Goal: Task Accomplishment & Management: Use online tool/utility

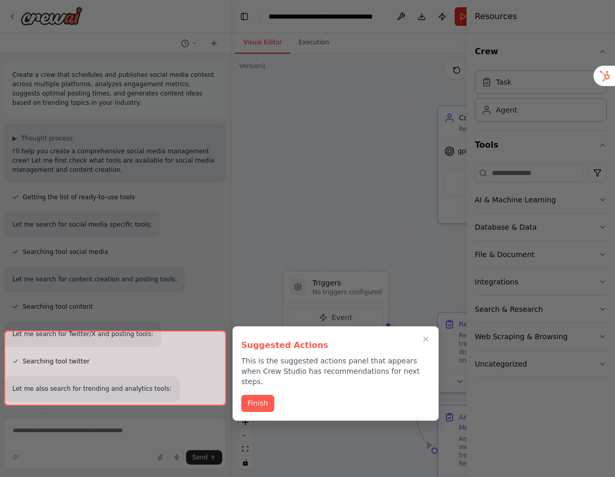
scroll to position [1055, 0]
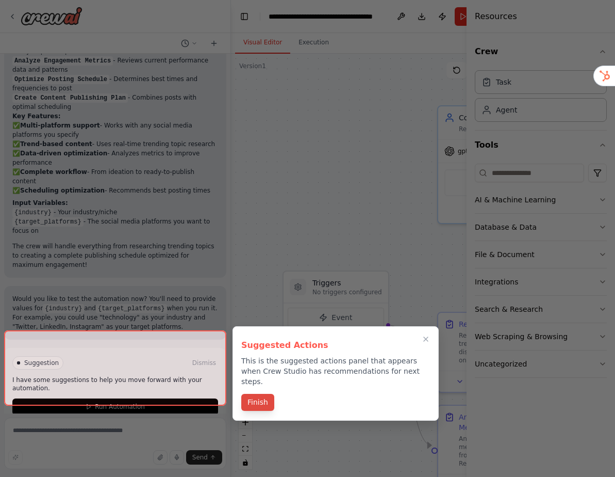
click at [254, 394] on button "Finish" at bounding box center [257, 402] width 33 height 17
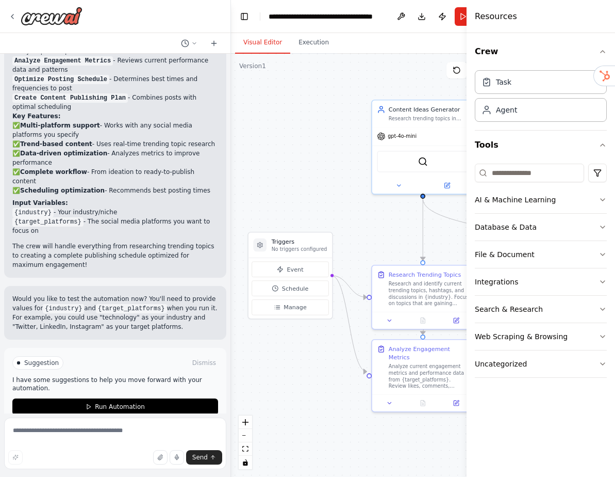
drag, startPoint x: 352, startPoint y: 210, endPoint x: 299, endPoint y: 190, distance: 57.3
click at [302, 191] on div ".deletable-edge-delete-btn { width: 20px; height: 20px; border: 0px solid #ffff…" at bounding box center [365, 265] width 269 height 423
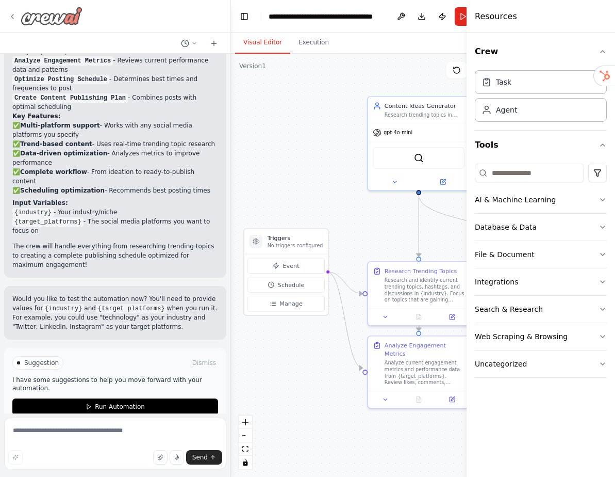
click at [12, 11] on div at bounding box center [45, 16] width 74 height 19
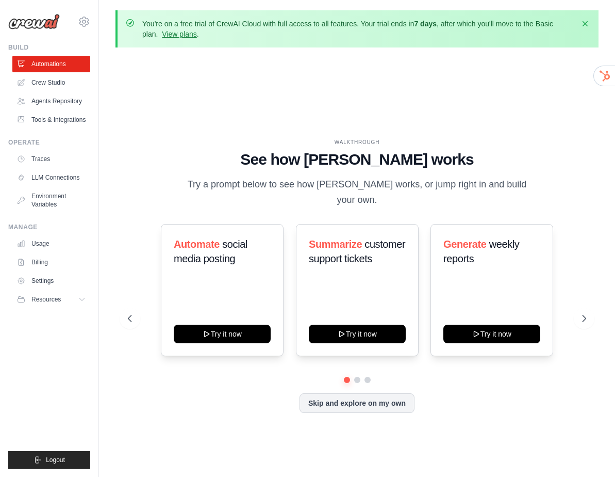
click at [221, 117] on div "WALKTHROUGH See how CrewAI works Try a prompt below to see how CrewAI works, or…" at bounding box center [357, 284] width 483 height 456
click at [40, 84] on link "Crew Studio" at bounding box center [52, 82] width 78 height 17
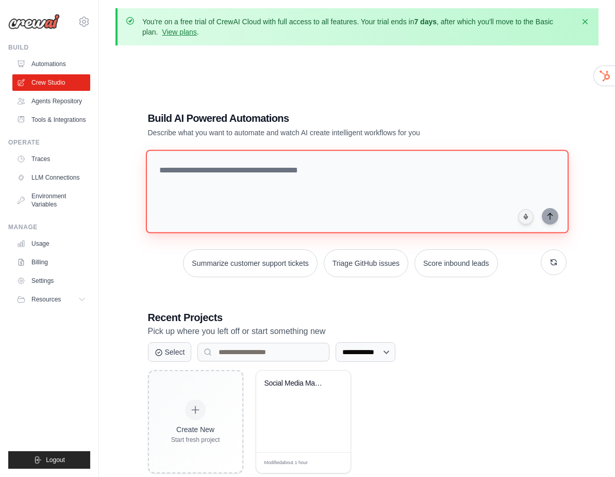
click at [225, 184] on textarea at bounding box center [356, 192] width 423 height 84
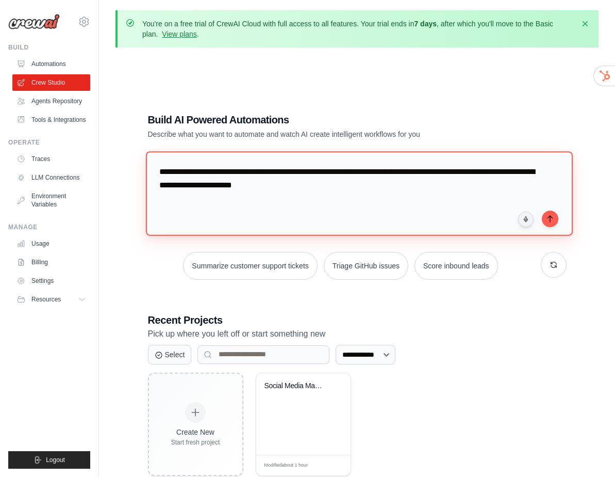
type textarea "**********"
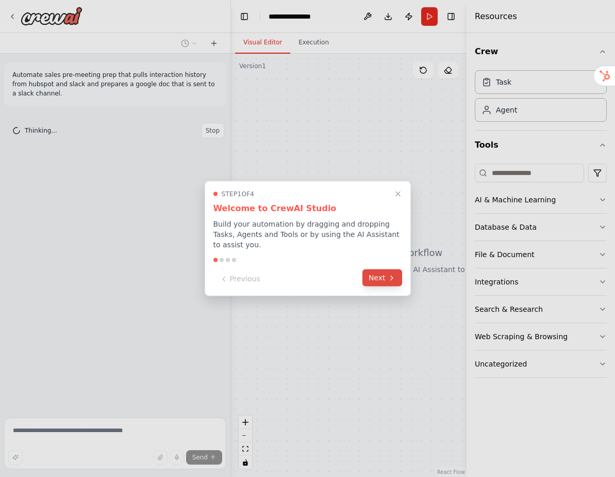
click at [378, 283] on button "Next" at bounding box center [383, 277] width 40 height 17
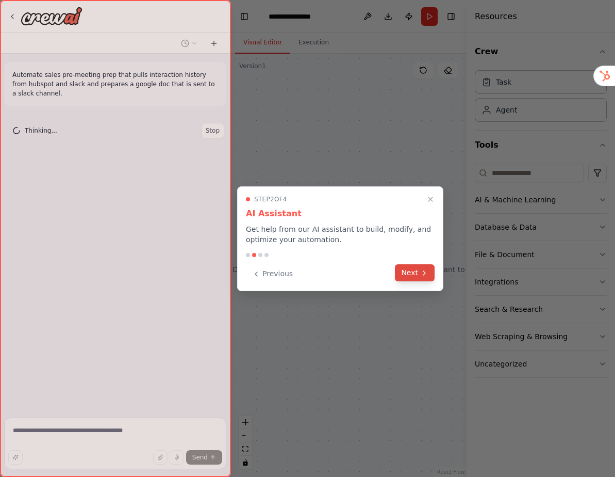
click at [397, 270] on button "Next" at bounding box center [415, 272] width 40 height 17
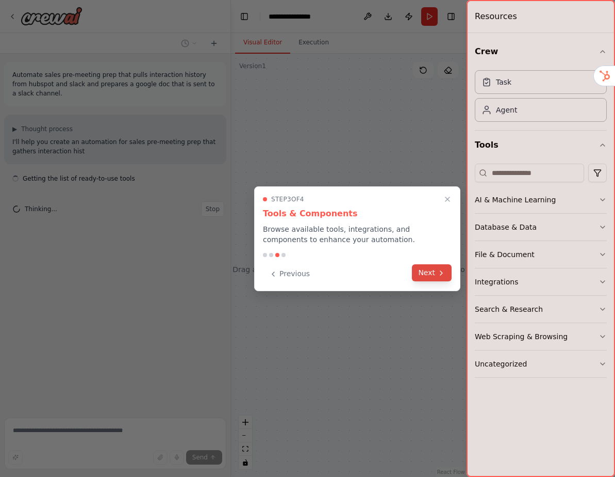
click at [437, 274] on icon at bounding box center [441, 273] width 8 height 8
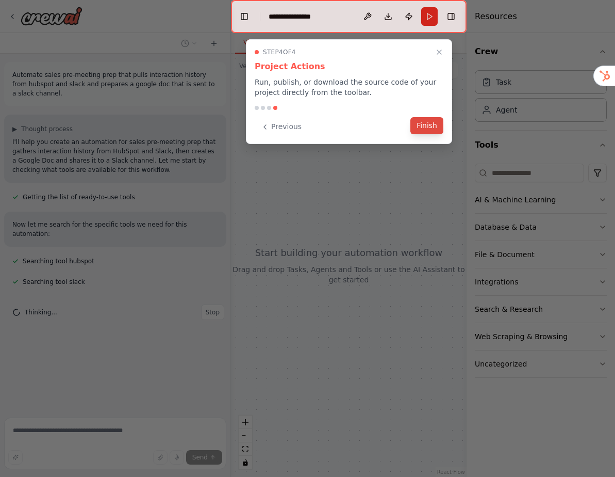
click at [430, 121] on button "Finish" at bounding box center [427, 125] width 33 height 17
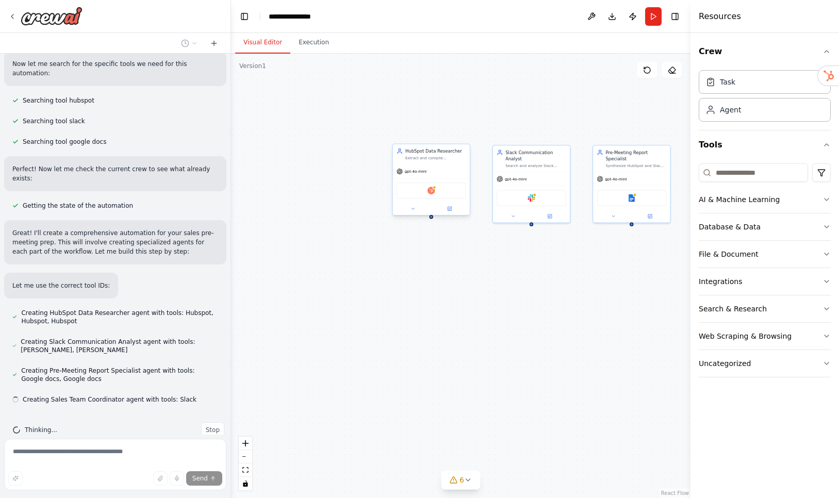
scroll to position [161, 0]
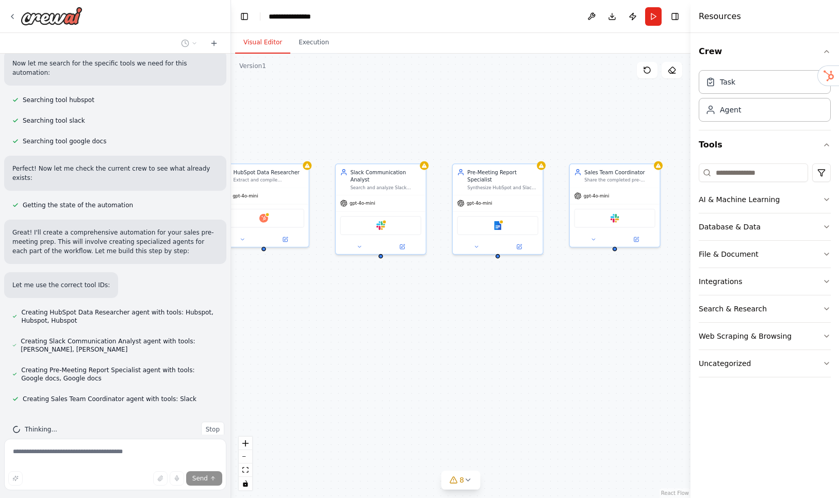
drag, startPoint x: 512, startPoint y: 101, endPoint x: 350, endPoint y: 121, distance: 163.7
click at [350, 121] on div "HubSpot Data Researcher Extract and compile comprehensive interaction history a…" at bounding box center [461, 276] width 460 height 445
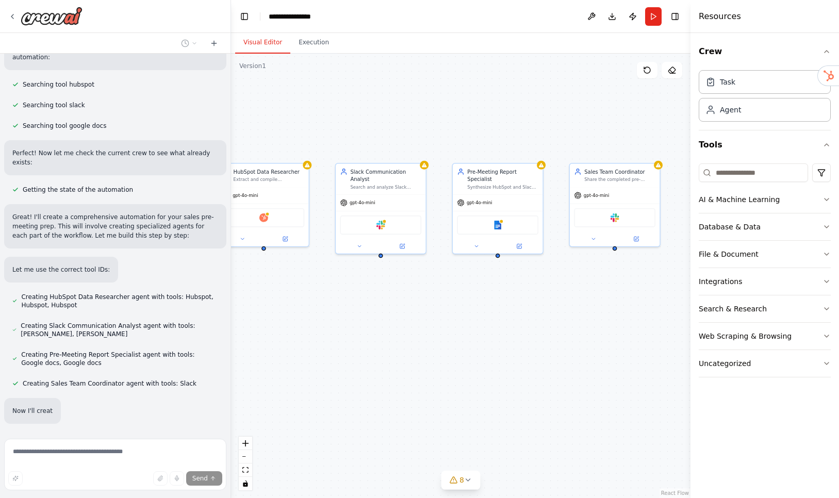
scroll to position [216, 0]
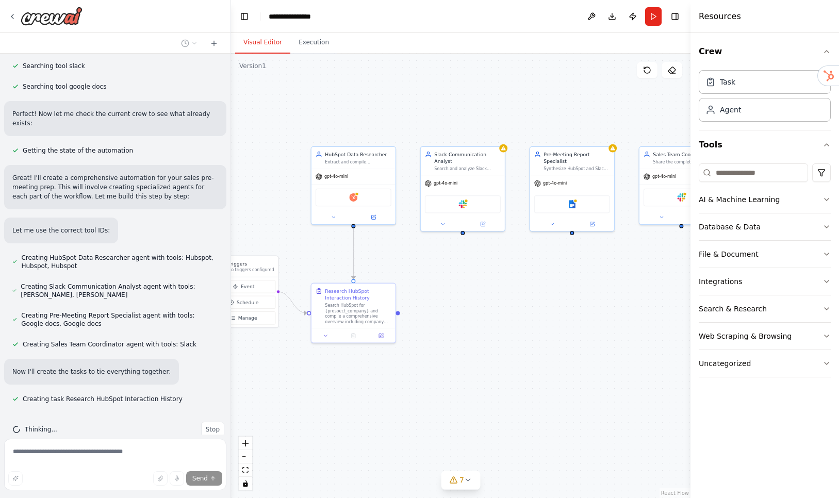
drag, startPoint x: 443, startPoint y: 113, endPoint x: 529, endPoint y: 100, distance: 86.7
click at [529, 100] on div ".deletable-edge-delete-btn { width: 20px; height: 20px; border: 0px solid #ffff…" at bounding box center [461, 276] width 460 height 445
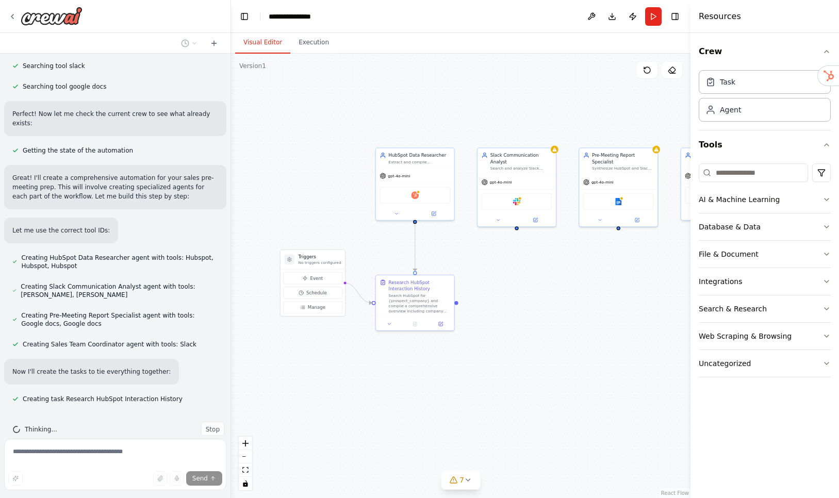
drag, startPoint x: 400, startPoint y: 91, endPoint x: 445, endPoint y: 93, distance: 45.4
click at [445, 93] on div ".deletable-edge-delete-btn { width: 20px; height: 20px; border: 0px solid #ffff…" at bounding box center [461, 276] width 460 height 445
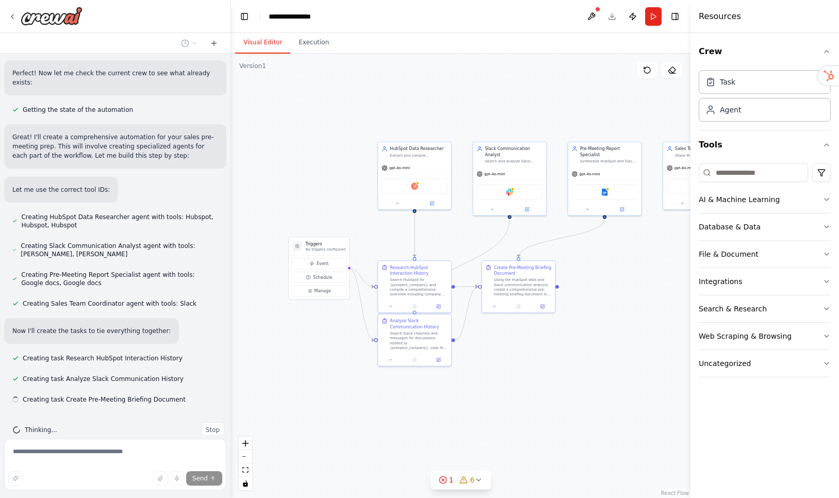
scroll to position [257, 0]
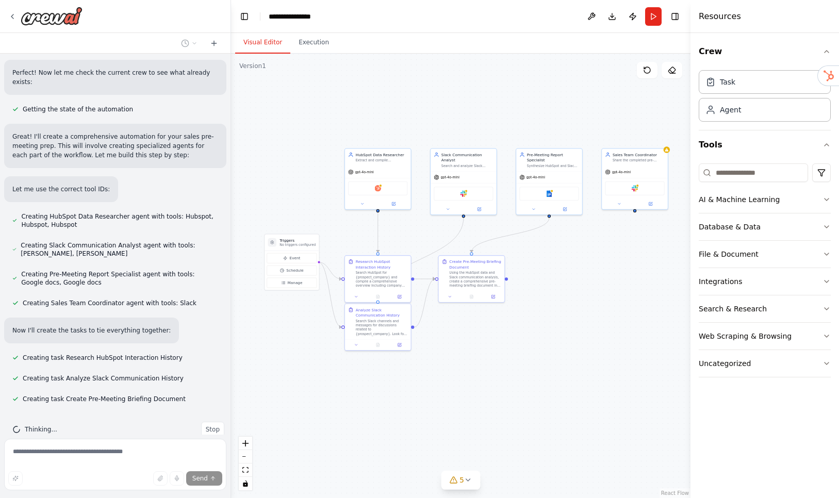
drag, startPoint x: 458, startPoint y: 105, endPoint x: 418, endPoint y: 116, distance: 41.3
click at [418, 116] on div ".deletable-edge-delete-btn { width: 20px; height: 20px; border: 0px solid #ffff…" at bounding box center [461, 276] width 460 height 445
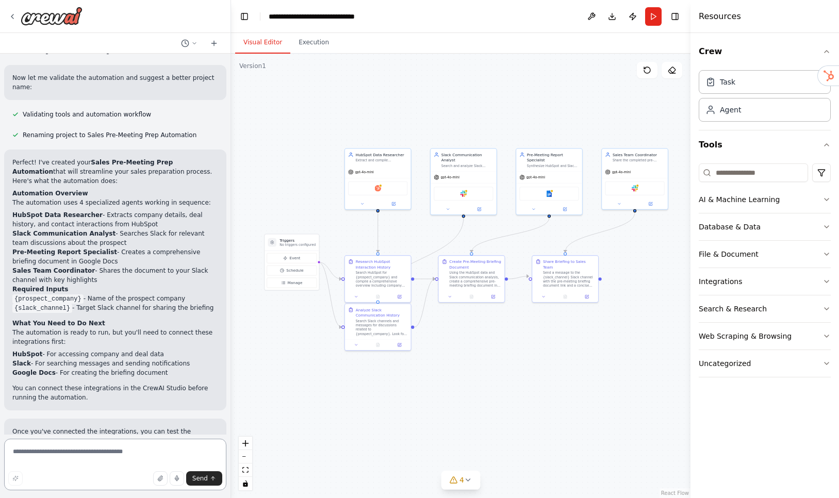
scroll to position [737, 0]
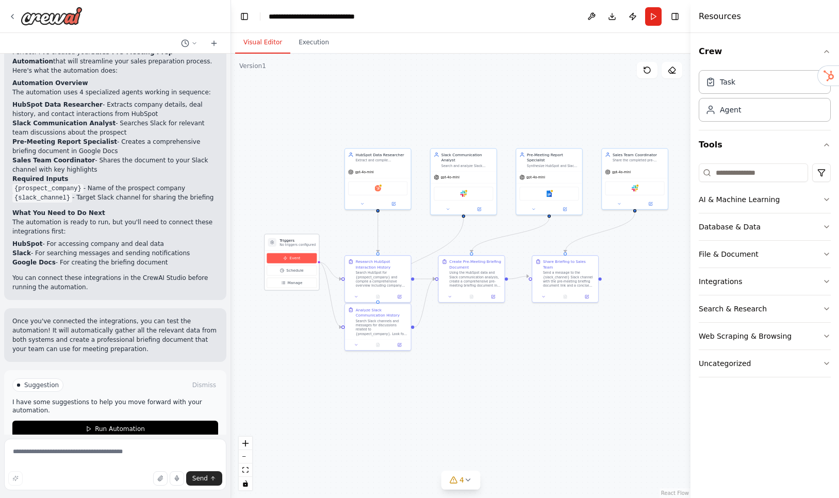
click at [294, 257] on span "Event" at bounding box center [295, 258] width 11 height 5
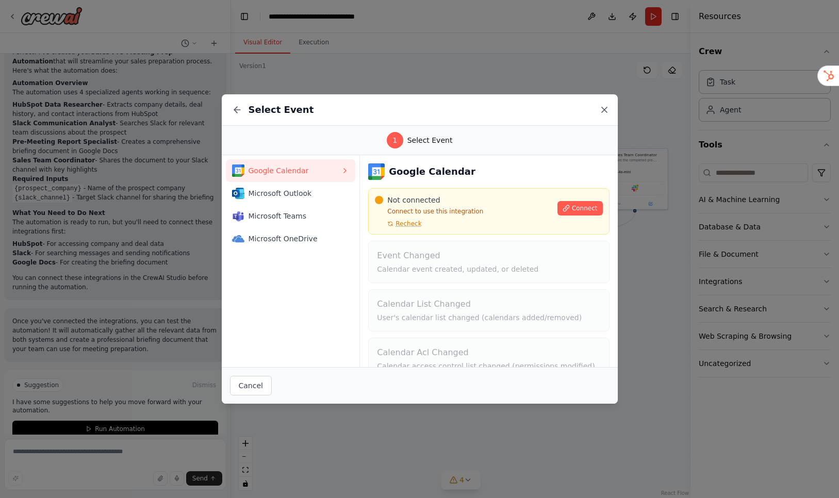
click at [606, 108] on icon at bounding box center [604, 109] width 5 height 5
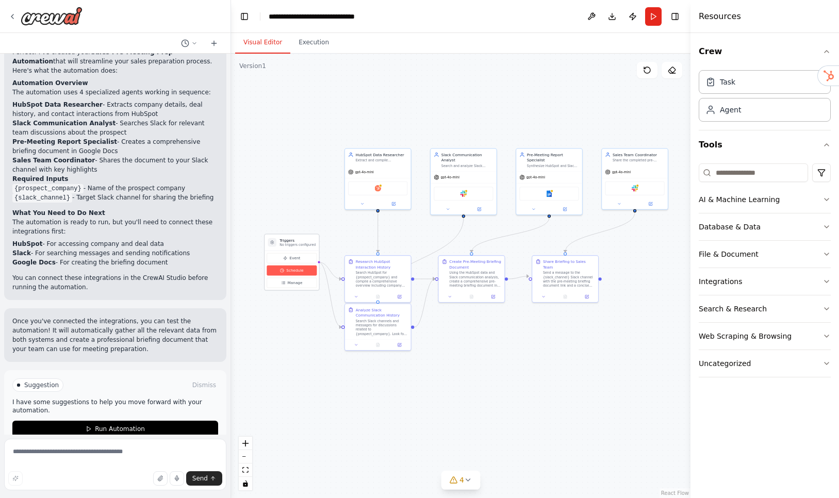
click at [292, 269] on span "Schedule" at bounding box center [294, 270] width 17 height 5
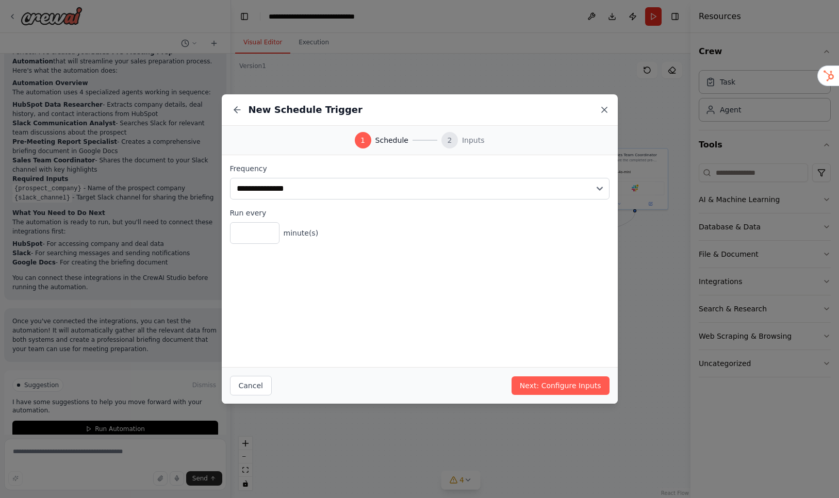
click at [603, 111] on icon at bounding box center [604, 110] width 10 height 10
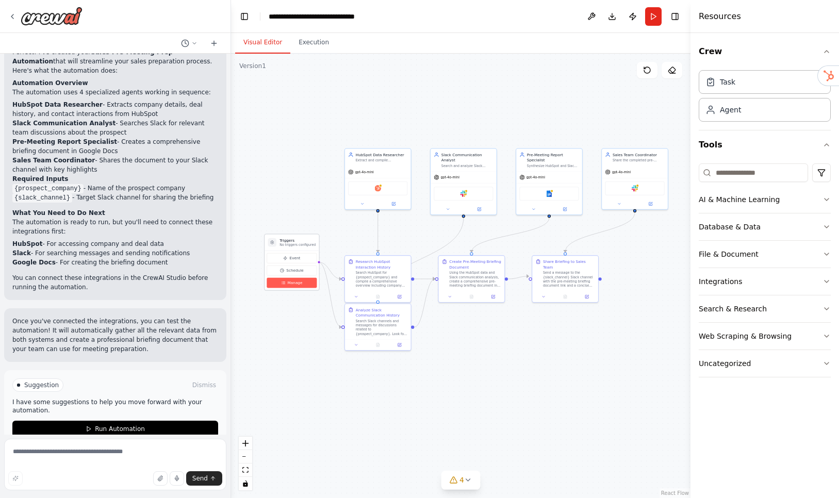
click at [297, 282] on span "Manage" at bounding box center [295, 282] width 15 height 5
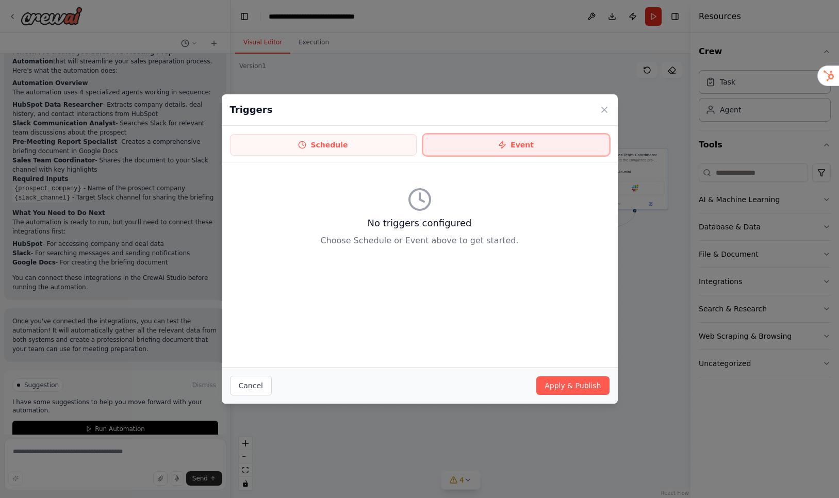
click at [509, 150] on button "Event" at bounding box center [516, 145] width 187 height 22
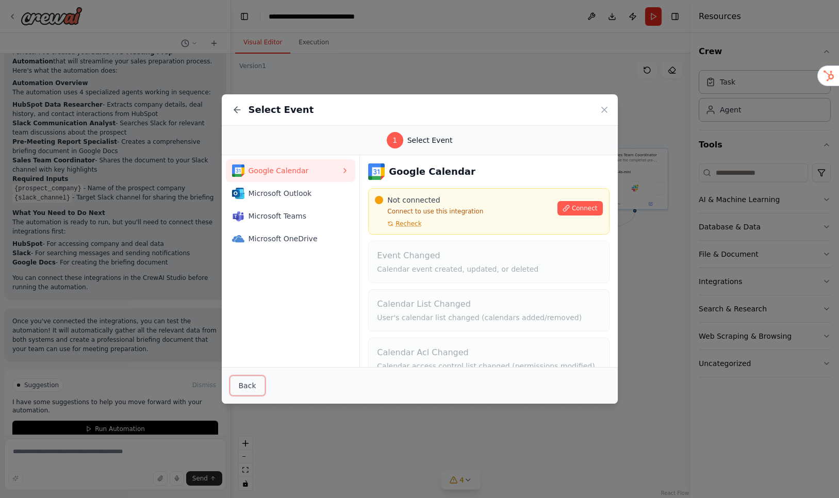
click at [247, 380] on button "Back" at bounding box center [247, 386] width 35 height 20
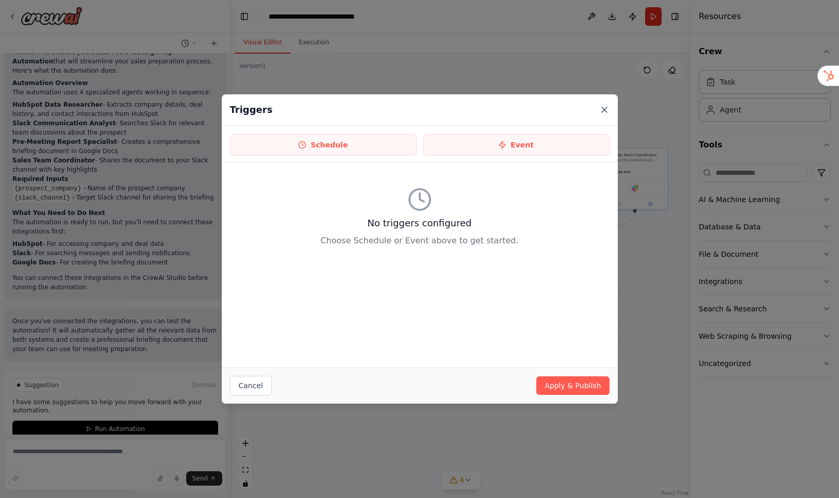
click at [607, 113] on icon at bounding box center [604, 110] width 10 height 10
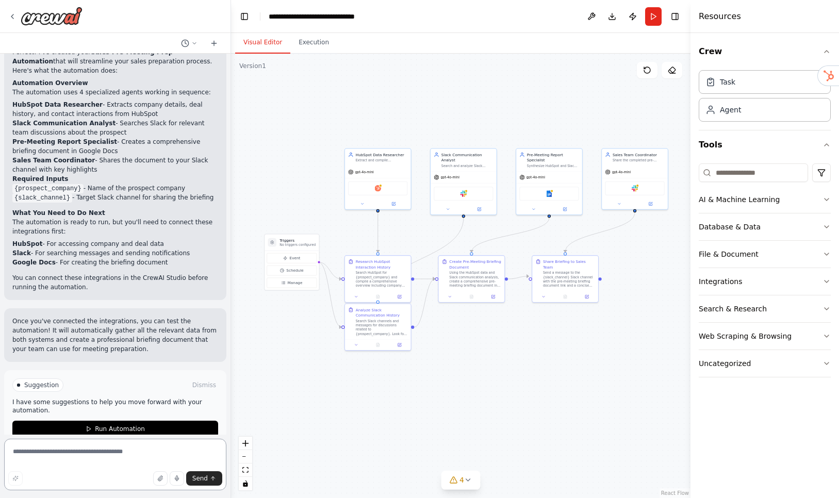
click at [75, 448] on textarea at bounding box center [115, 465] width 222 height 52
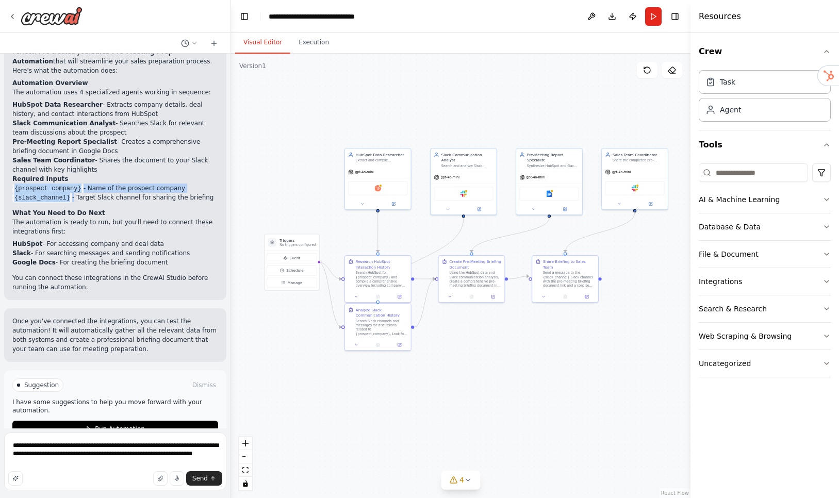
drag, startPoint x: 75, startPoint y: 179, endPoint x: 10, endPoint y: 170, distance: 66.1
click at [10, 170] on div "Perfect! I've created your Sales Pre-Meeting Prep Automation that will streamli…" at bounding box center [115, 169] width 222 height 261
copy ul "{prospect_company} - Name of the prospect company {slack_channel}"
click at [60, 465] on textarea "**********" at bounding box center [115, 462] width 222 height 58
paste textarea "**********"
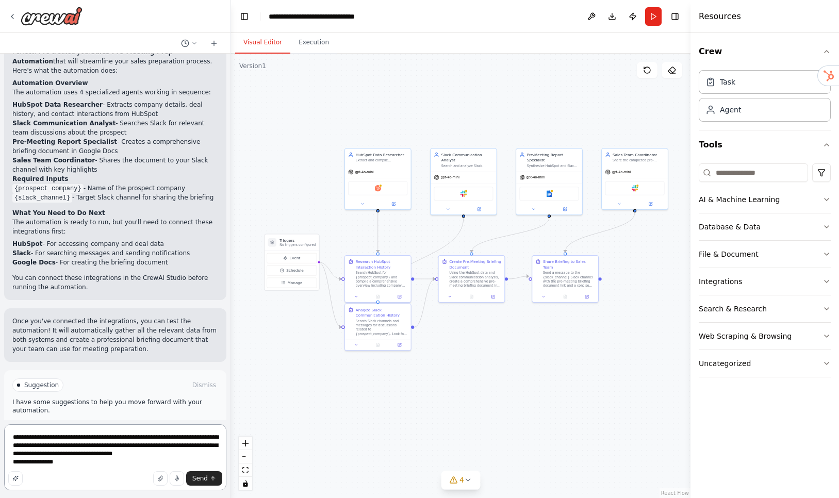
click at [48, 453] on textarea "**********" at bounding box center [115, 457] width 222 height 66
drag, startPoint x: 42, startPoint y: 453, endPoint x: 144, endPoint y: 446, distance: 101.9
click at [143, 446] on textarea "**********" at bounding box center [115, 457] width 222 height 66
click at [201, 445] on textarea "**********" at bounding box center [115, 457] width 222 height 66
click at [150, 463] on textarea "**********" at bounding box center [115, 457] width 222 height 66
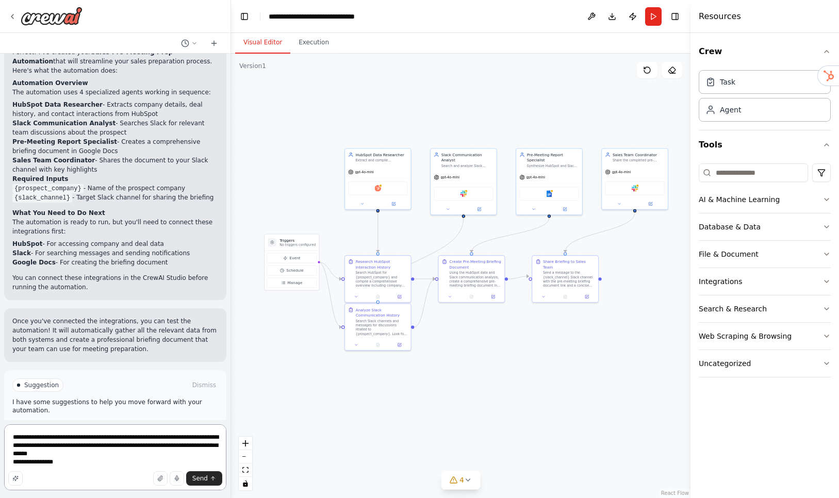
drag, startPoint x: 145, startPoint y: 457, endPoint x: 205, endPoint y: 446, distance: 60.8
click at [205, 446] on textarea "**********" at bounding box center [115, 457] width 222 height 66
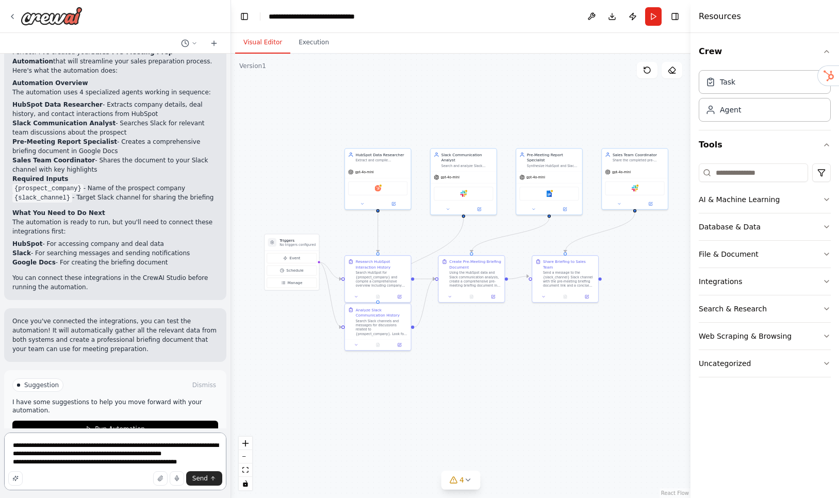
type textarea "**********"
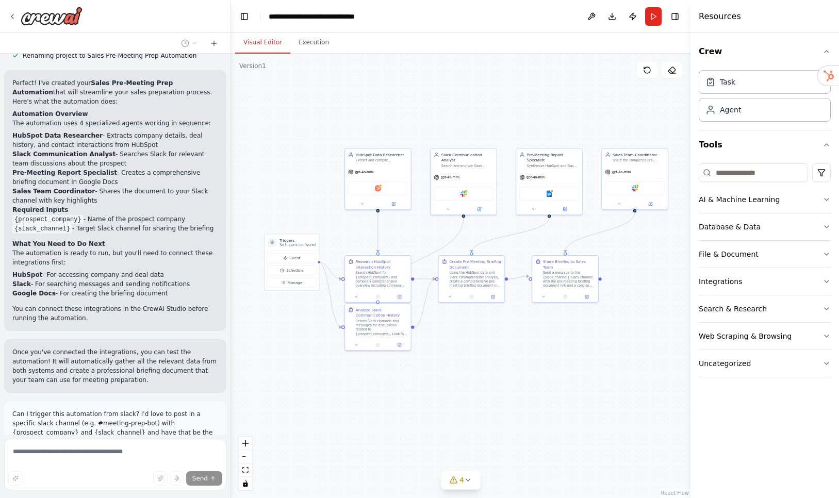
scroll to position [762, 0]
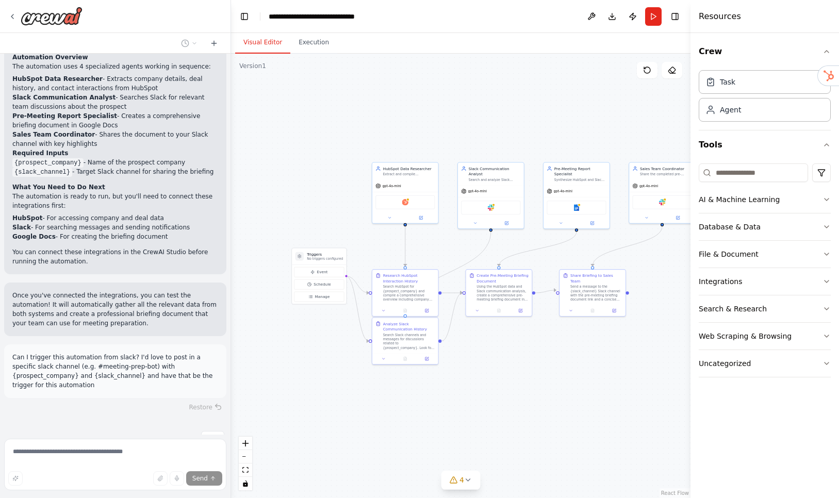
drag, startPoint x: 276, startPoint y: 354, endPoint x: 300, endPoint y: 368, distance: 27.1
click at [300, 368] on div ".deletable-edge-delete-btn { width: 20px; height: 20px; border: 0px solid #ffff…" at bounding box center [461, 276] width 460 height 445
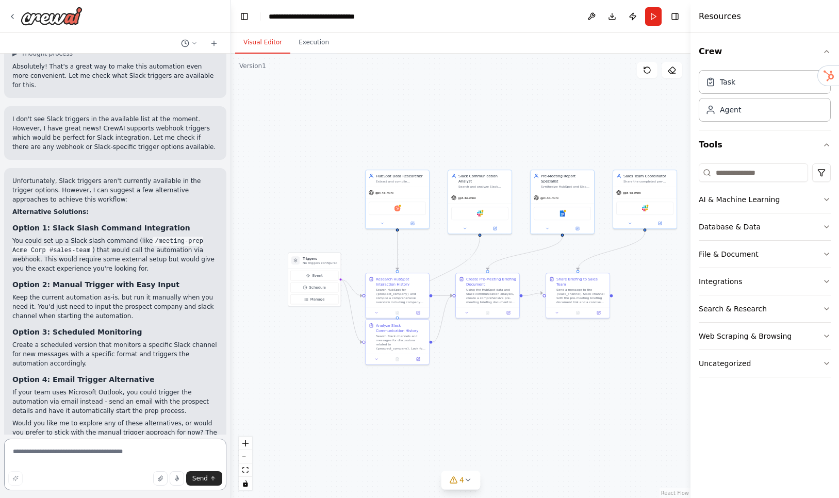
scroll to position [1155, 0]
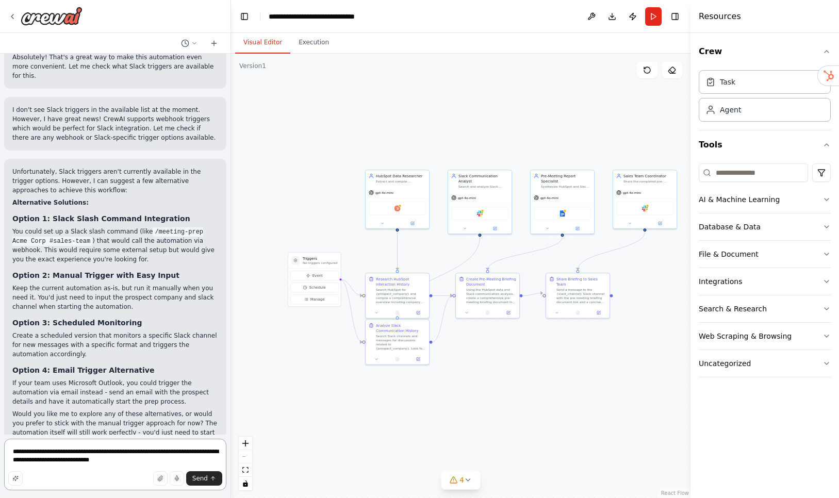
type textarea "**********"
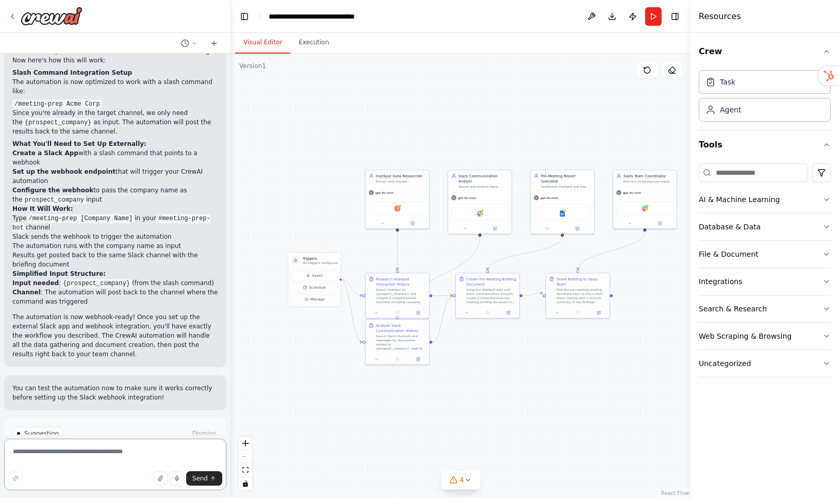
scroll to position [1873, 0]
click at [80, 467] on button "Run Automation" at bounding box center [115, 475] width 206 height 17
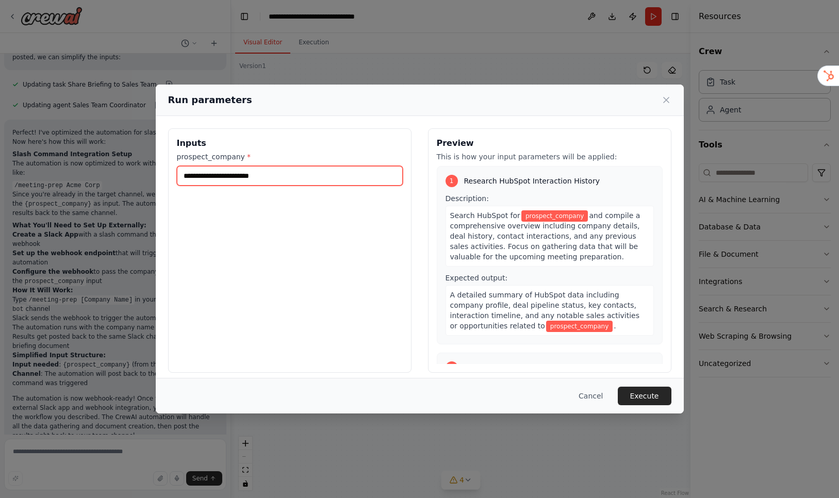
click at [259, 174] on input "prospect_company *" at bounding box center [290, 176] width 226 height 20
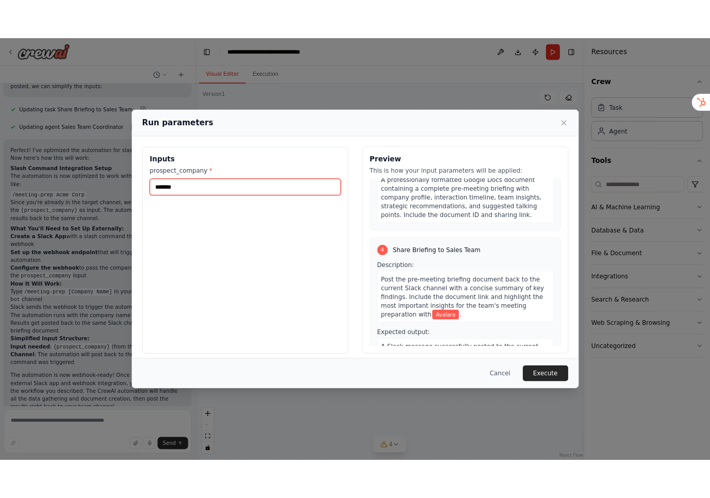
scroll to position [561, 0]
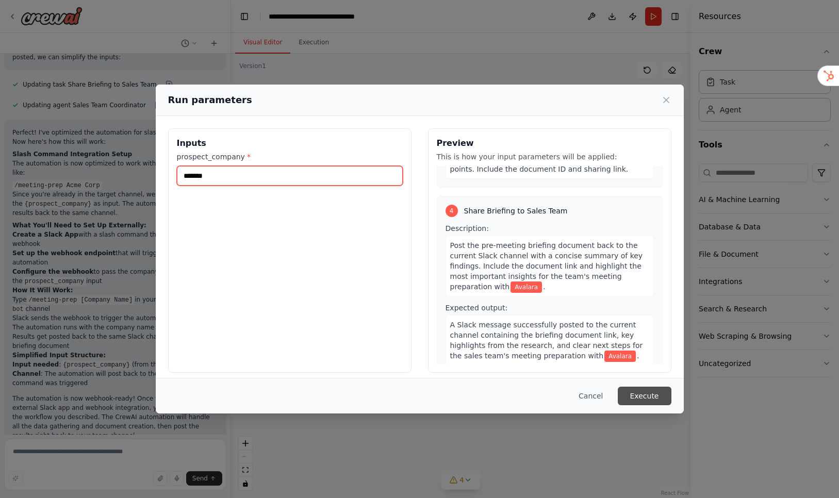
type input "*******"
click at [615, 394] on button "Execute" at bounding box center [645, 396] width 54 height 19
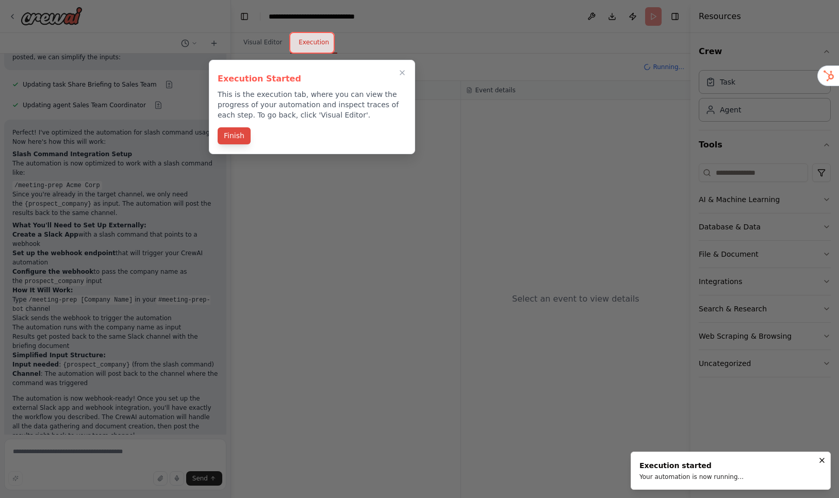
click at [232, 137] on button "Finish" at bounding box center [234, 135] width 33 height 17
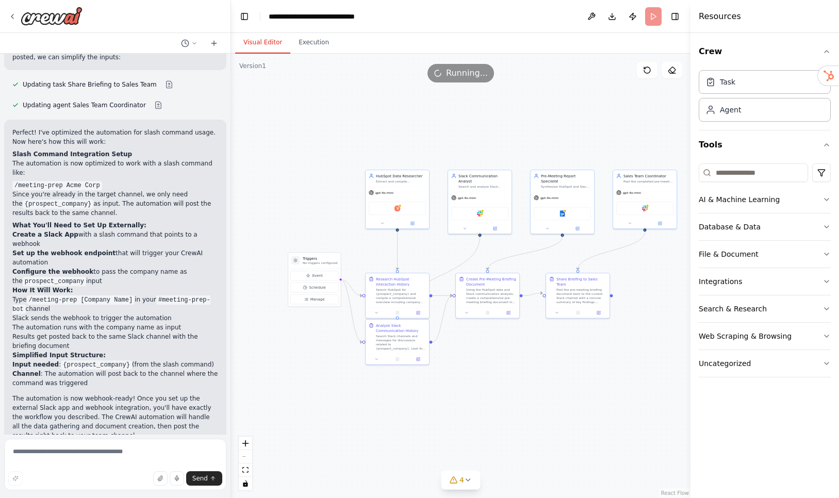
click at [269, 36] on button "Visual Editor" at bounding box center [262, 43] width 55 height 22
click at [404, 211] on div "Hubspot" at bounding box center [397, 207] width 57 height 13
click at [402, 188] on div "gpt-4o-mini" at bounding box center [397, 191] width 63 height 11
click at [398, 207] on img at bounding box center [398, 207] width 6 height 6
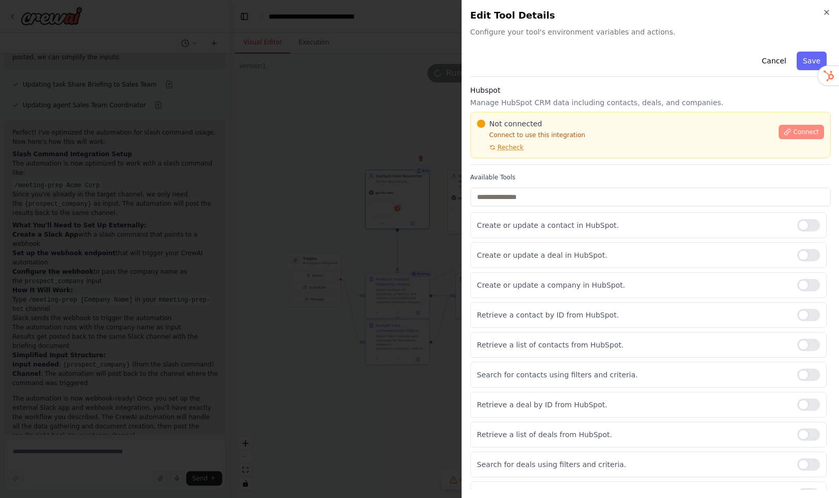
click at [615, 132] on span "Connect" at bounding box center [806, 132] width 26 height 8
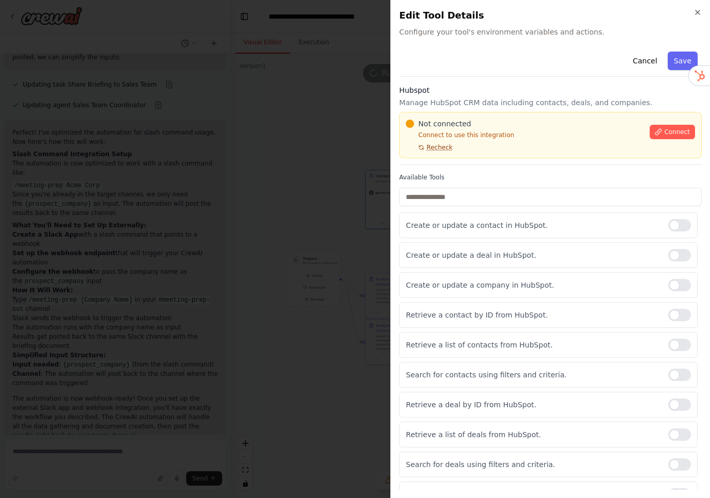
click at [435, 149] on span "Recheck" at bounding box center [440, 147] width 26 height 8
click at [615, 126] on button "Connect" at bounding box center [672, 132] width 45 height 14
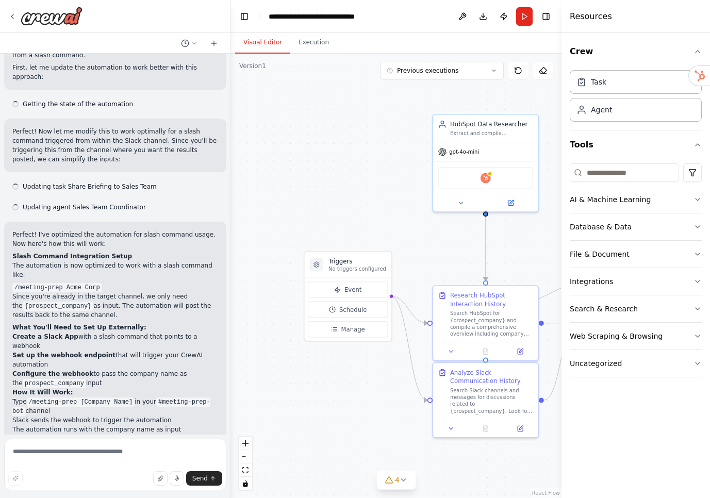
scroll to position [1790, 0]
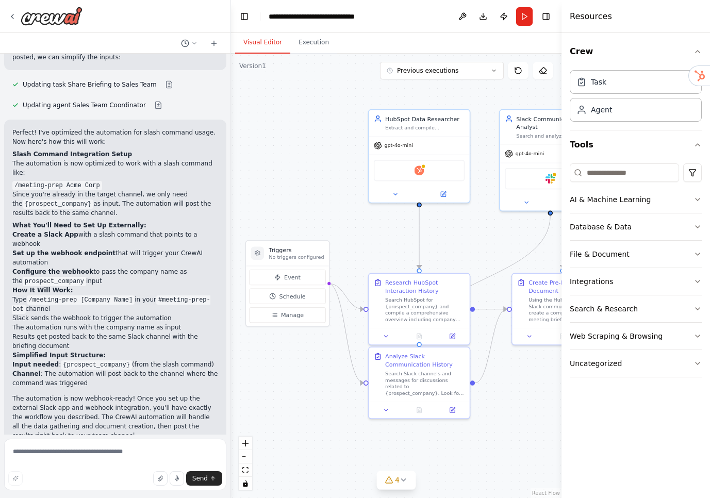
drag, startPoint x: 396, startPoint y: 159, endPoint x: 289, endPoint y: 151, distance: 107.1
click at [289, 151] on div ".deletable-edge-delete-btn { width: 20px; height: 20px; border: 0px solid #ffff…" at bounding box center [396, 276] width 331 height 445
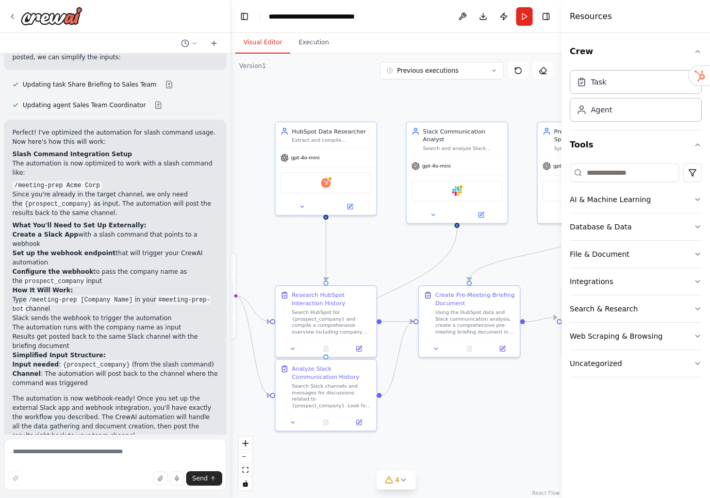
drag, startPoint x: 400, startPoint y: 236, endPoint x: 386, endPoint y: 251, distance: 20.1
click at [386, 251] on div ".deletable-edge-delete-btn { width: 20px; height: 20px; border: 0px solid #ffff…" at bounding box center [396, 276] width 331 height 445
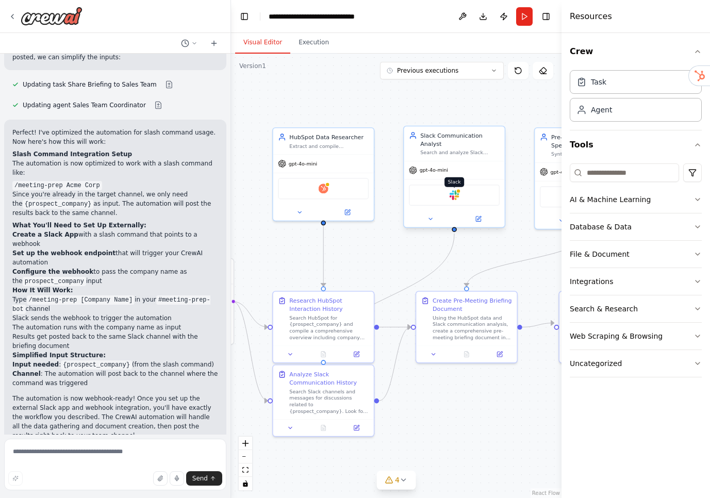
click at [453, 197] on img at bounding box center [455, 195] width 10 height 10
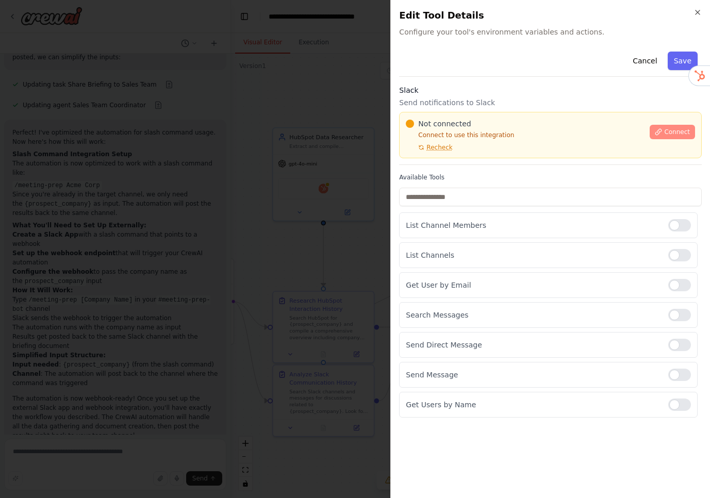
click at [669, 134] on span "Connect" at bounding box center [677, 132] width 26 height 8
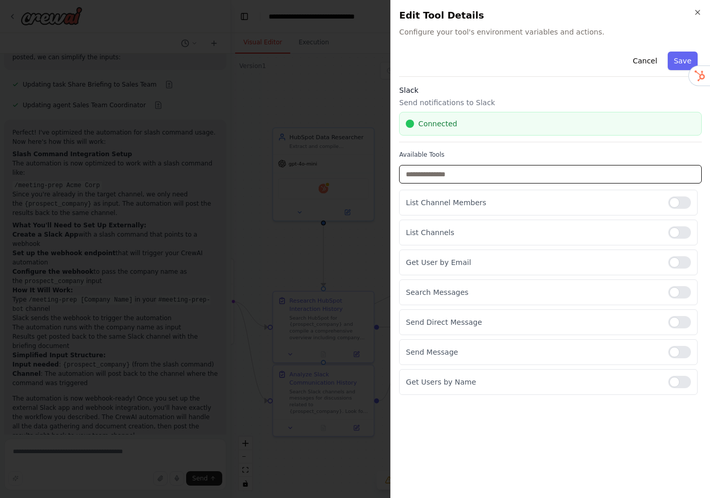
click at [514, 177] on input "text" at bounding box center [550, 174] width 303 height 19
click at [500, 198] on p "List Channel Members" at bounding box center [533, 203] width 254 height 10
click at [677, 205] on div at bounding box center [679, 203] width 23 height 12
click at [682, 203] on div at bounding box center [679, 203] width 23 height 12
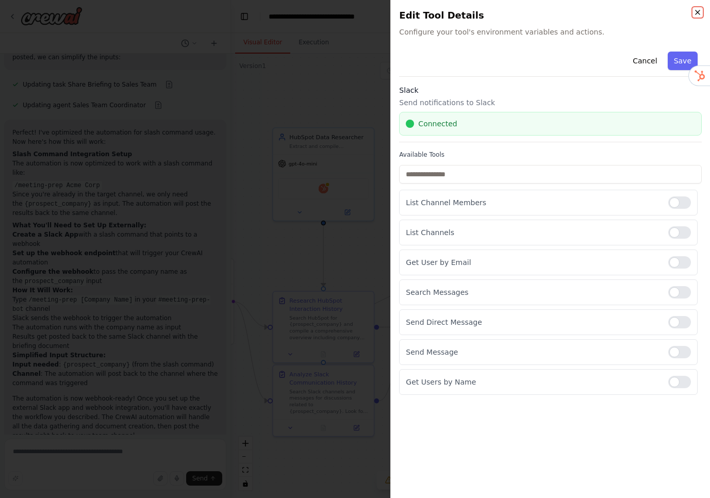
click at [697, 14] on icon "button" at bounding box center [698, 12] width 8 height 8
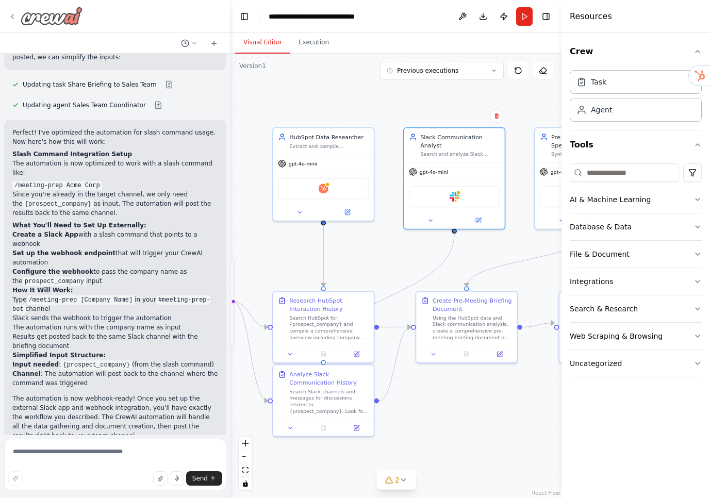
click at [15, 13] on icon at bounding box center [12, 16] width 8 height 8
click at [341, 14] on div "**********" at bounding box center [327, 16] width 116 height 10
click at [249, 20] on button "Toggle Left Sidebar" at bounding box center [244, 16] width 14 height 14
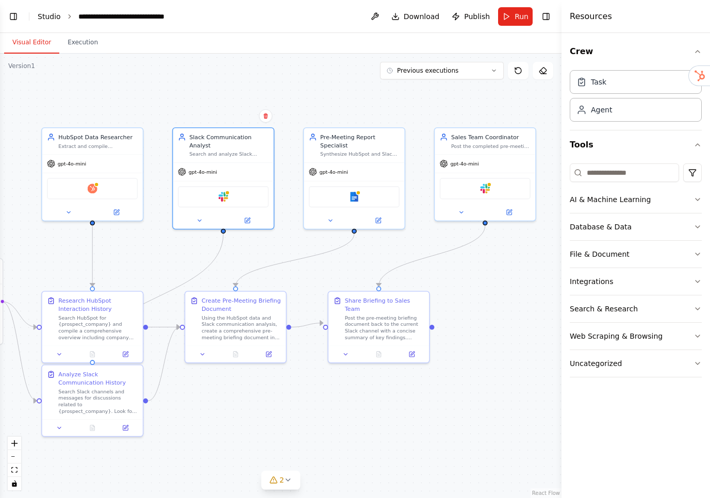
click at [58, 15] on ol "**********" at bounding box center [116, 16] width 157 height 10
click at [56, 15] on link "Studio" at bounding box center [49, 16] width 23 height 8
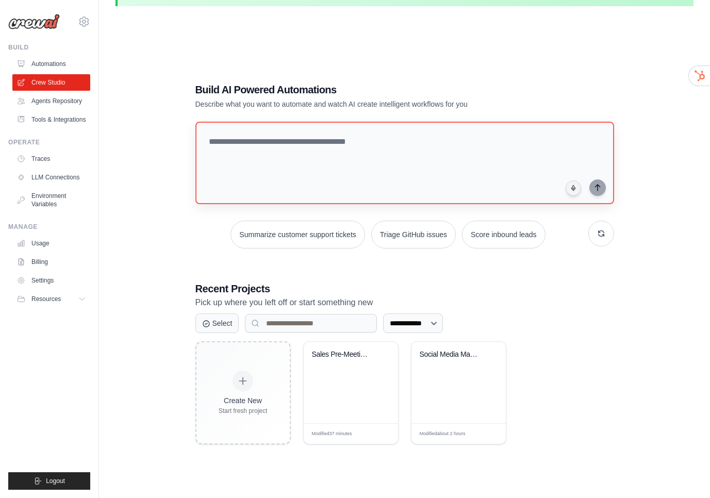
scroll to position [56, 0]
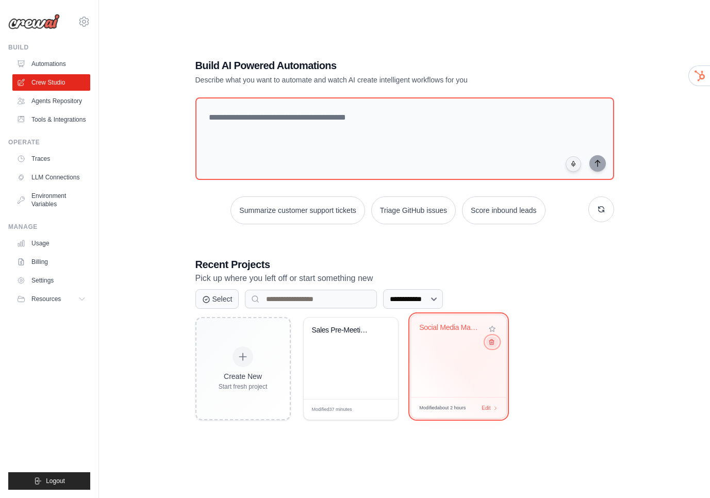
click at [491, 344] on icon at bounding box center [491, 342] width 7 height 7
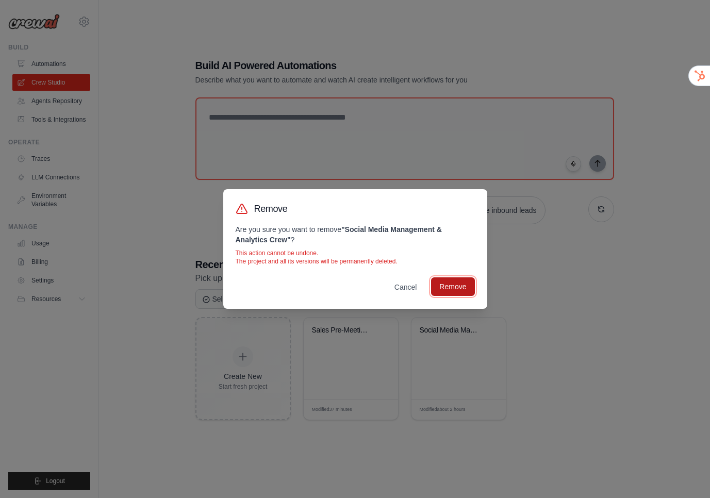
click at [450, 279] on button "Remove" at bounding box center [452, 286] width 43 height 19
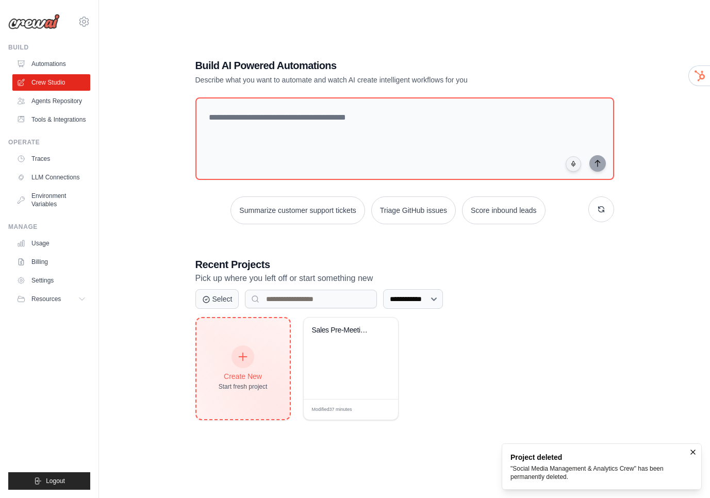
click at [252, 353] on div at bounding box center [243, 357] width 23 height 23
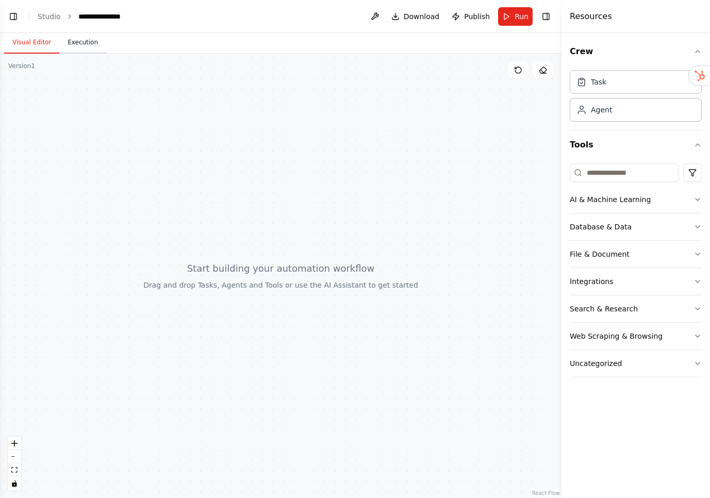
click at [93, 41] on button "Execution" at bounding box center [82, 43] width 47 height 22
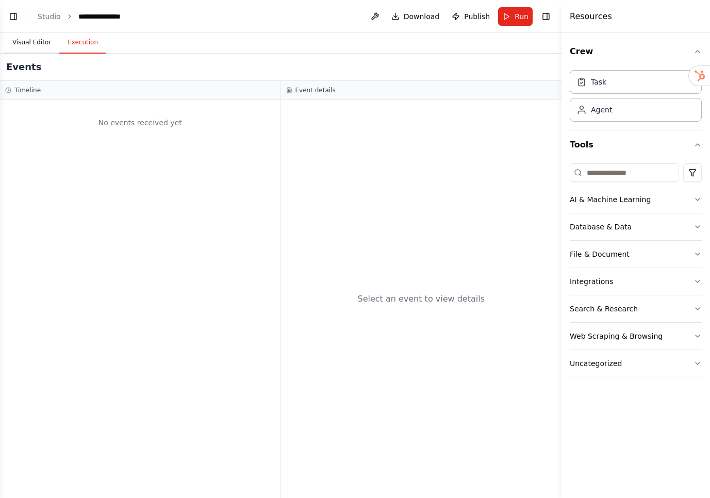
click at [40, 41] on button "Visual Editor" at bounding box center [31, 43] width 55 height 22
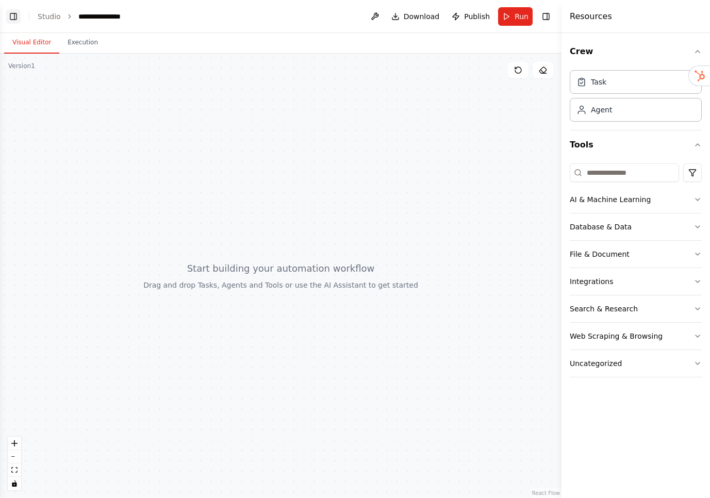
click at [19, 16] on button "Toggle Left Sidebar" at bounding box center [13, 16] width 14 height 14
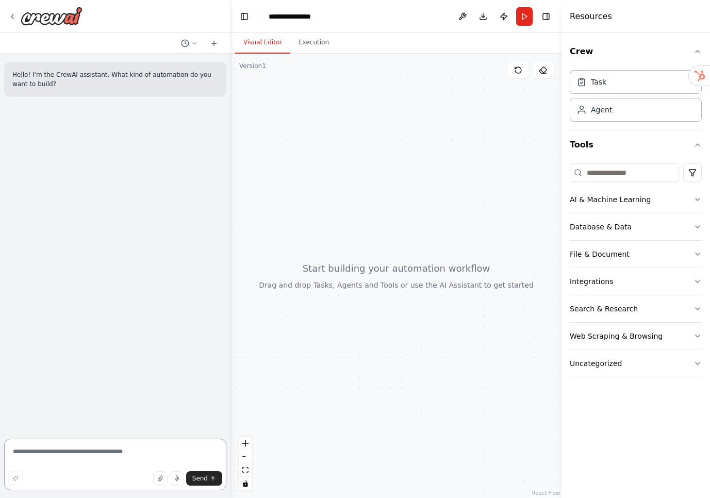
click at [108, 456] on textarea at bounding box center [115, 465] width 222 height 52
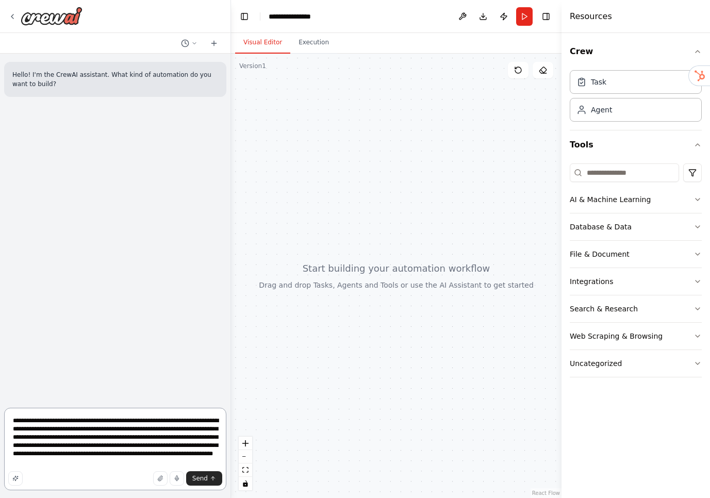
type textarea "**********"
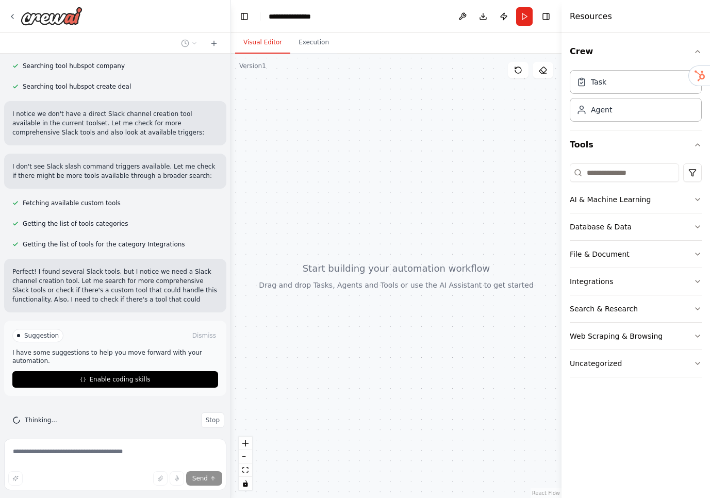
scroll to position [347, 0]
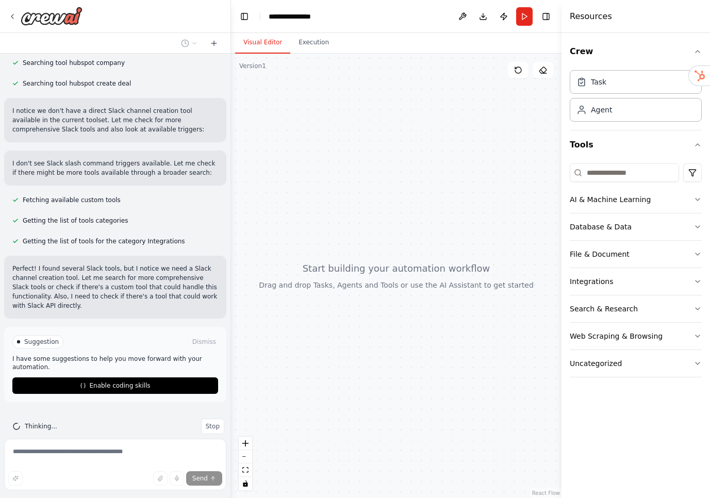
click at [102, 349] on div "Suggestion Dismiss" at bounding box center [115, 341] width 206 height 13
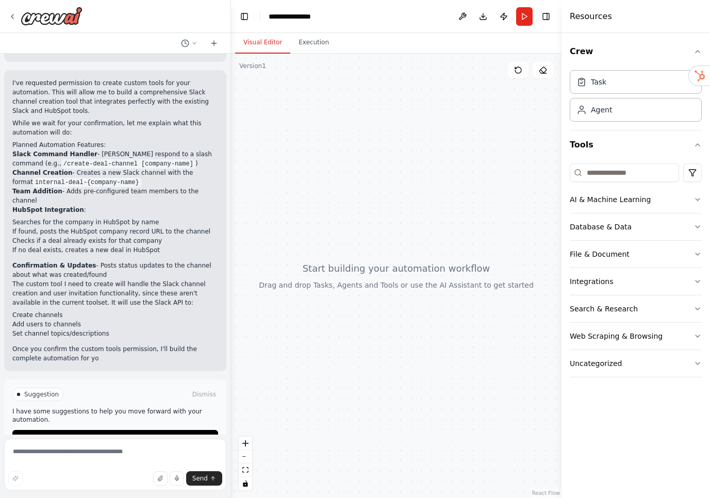
scroll to position [607, 0]
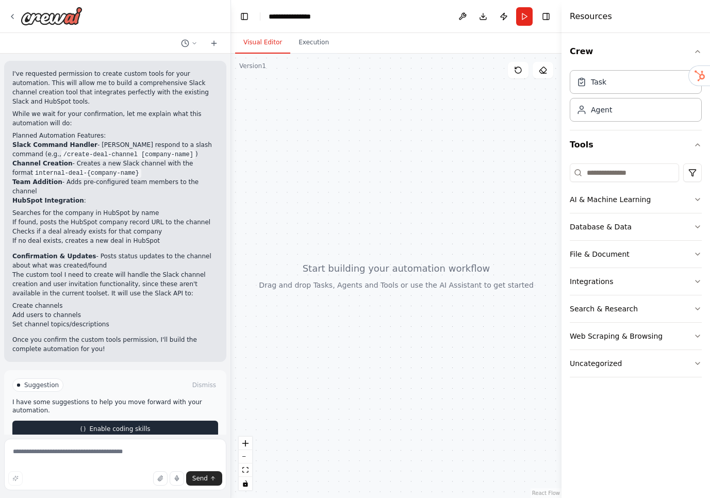
click at [124, 425] on span "Enable coding skills" at bounding box center [119, 429] width 61 height 8
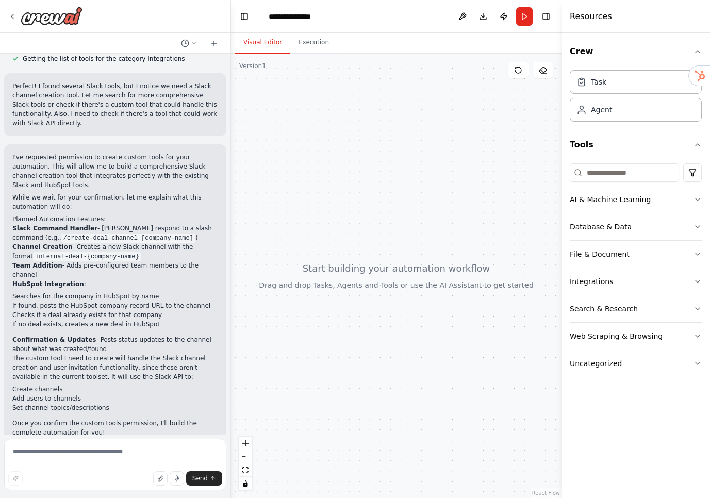
scroll to position [563, 0]
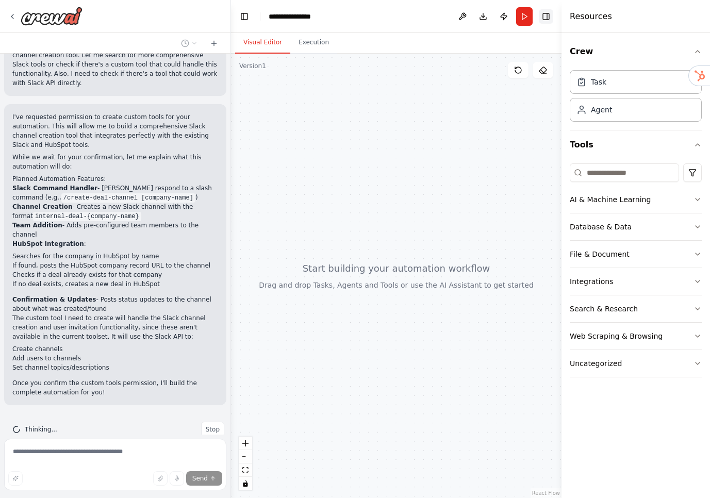
click at [544, 17] on button "Toggle Right Sidebar" at bounding box center [546, 16] width 14 height 14
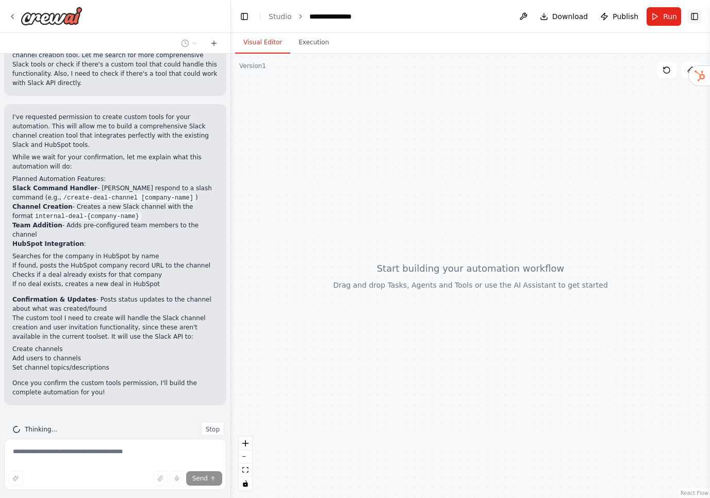
click at [691, 18] on button "Toggle Right Sidebar" at bounding box center [695, 16] width 14 height 14
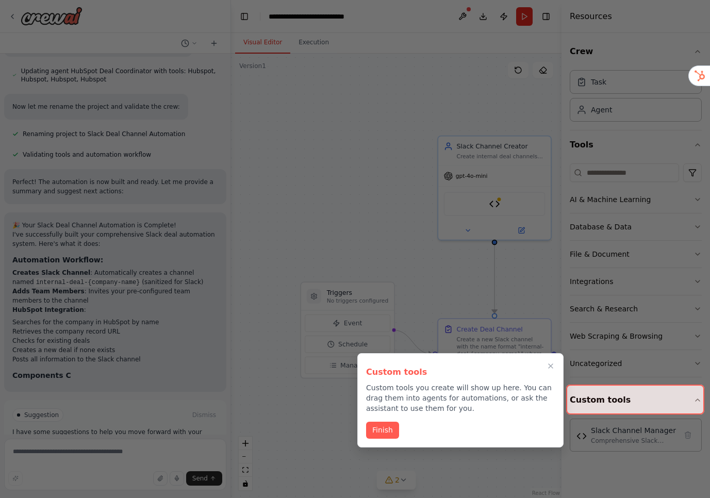
scroll to position [1688, 0]
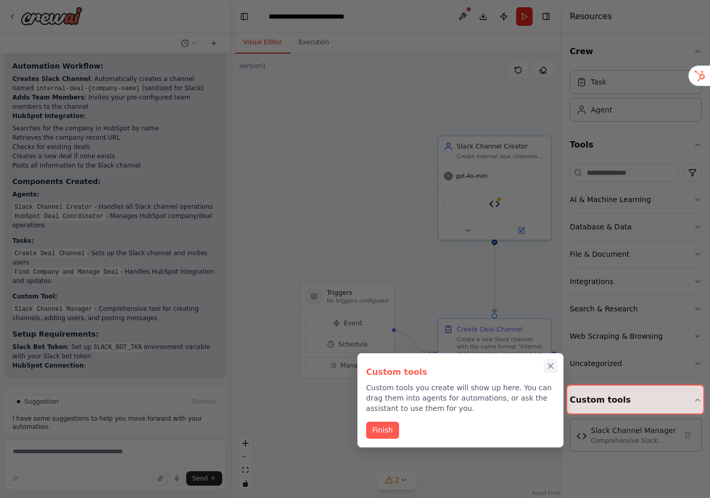
click at [548, 365] on icon "Close walkthrough" at bounding box center [550, 366] width 9 height 9
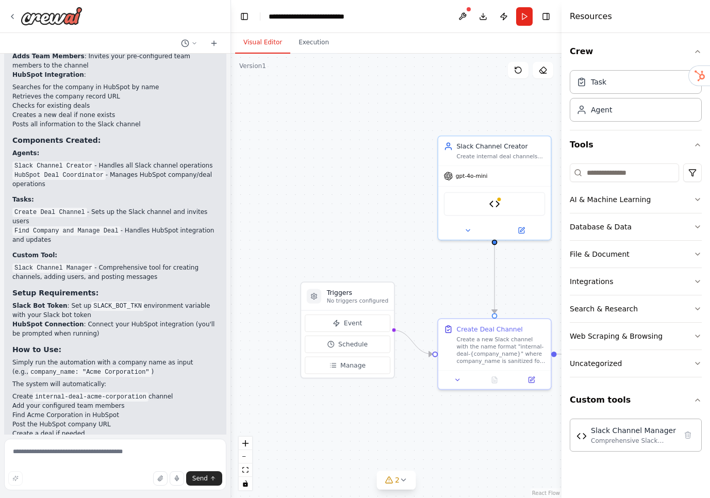
scroll to position [1916, 0]
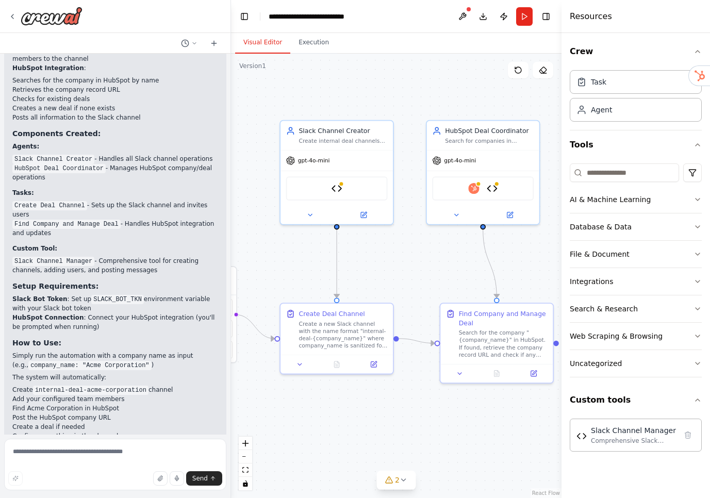
drag, startPoint x: 400, startPoint y: 203, endPoint x: 240, endPoint y: 188, distance: 160.6
click at [240, 188] on div ".deletable-edge-delete-btn { width: 20px; height: 20px; border: 0px solid #ffff…" at bounding box center [396, 276] width 331 height 445
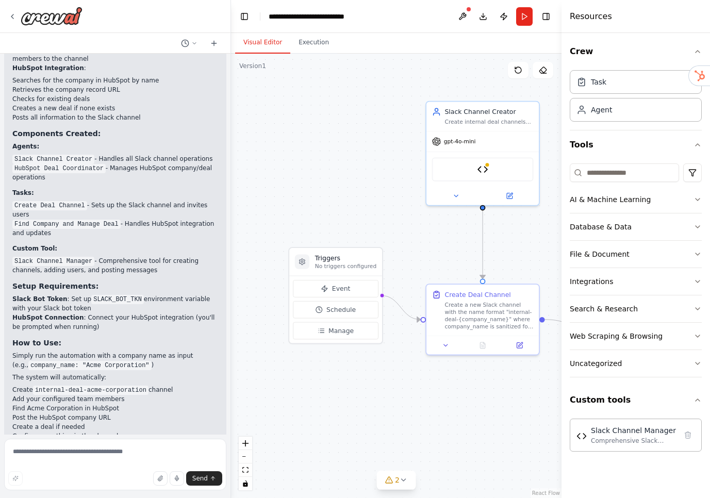
drag, startPoint x: 241, startPoint y: 193, endPoint x: 385, endPoint y: 173, distance: 145.7
click at [386, 174] on div ".deletable-edge-delete-btn { width: 20px; height: 20px; border: 0px solid #ffff…" at bounding box center [396, 276] width 331 height 445
